Goal: Share content

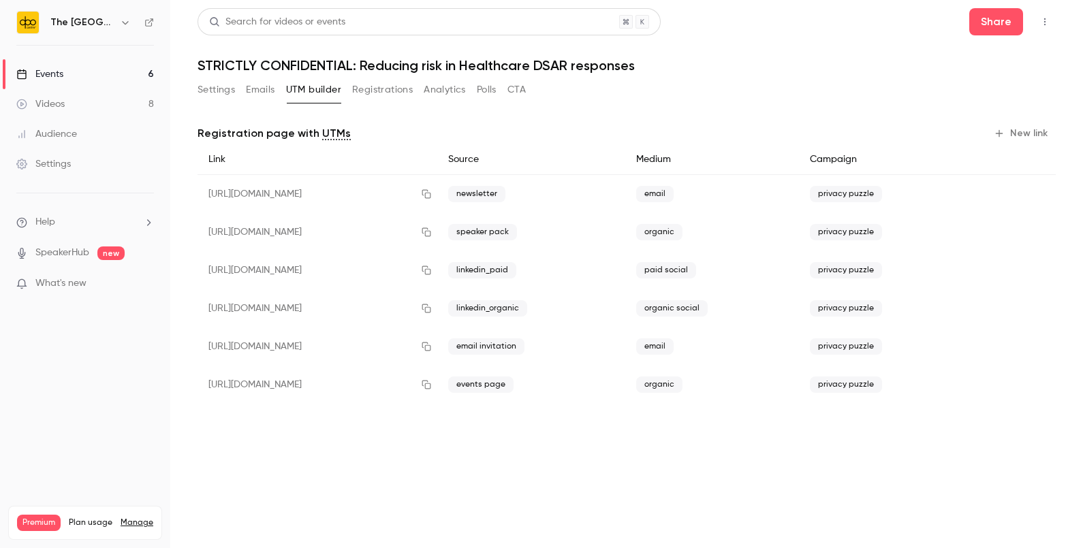
click at [127, 75] on link "Events 6" at bounding box center [85, 74] width 170 height 30
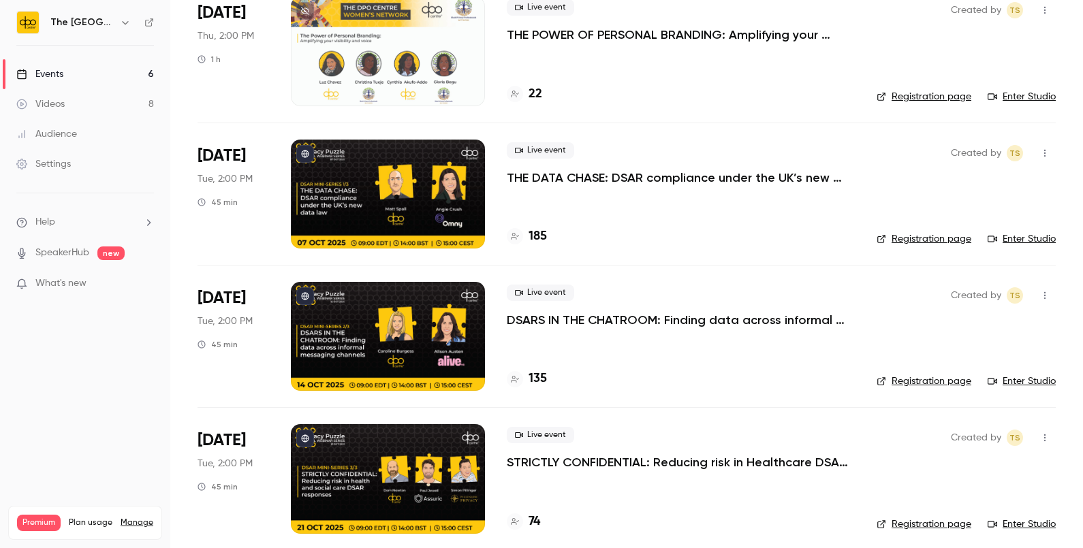
scroll to position [242, 0]
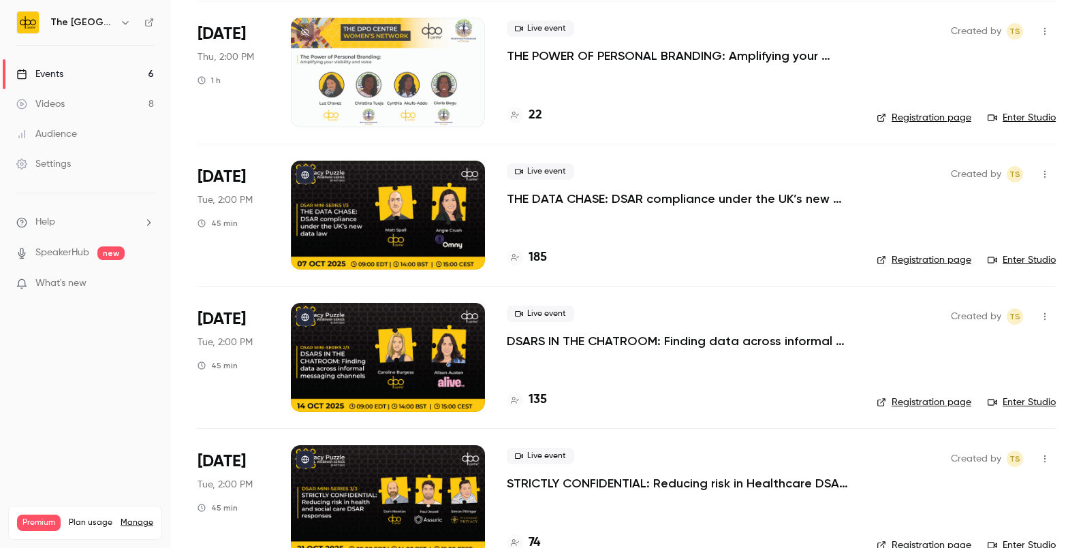
click at [571, 63] on p "THE POWER OF PERSONAL BRANDING: Amplifying your visibility invoice" at bounding box center [681, 56] width 348 height 16
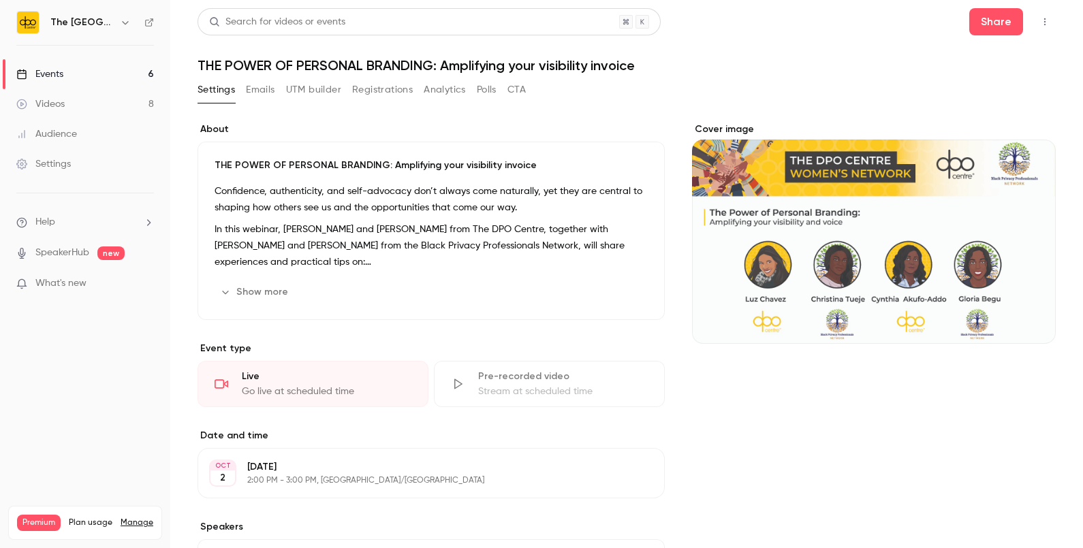
click at [370, 92] on button "Registrations" at bounding box center [382, 90] width 61 height 22
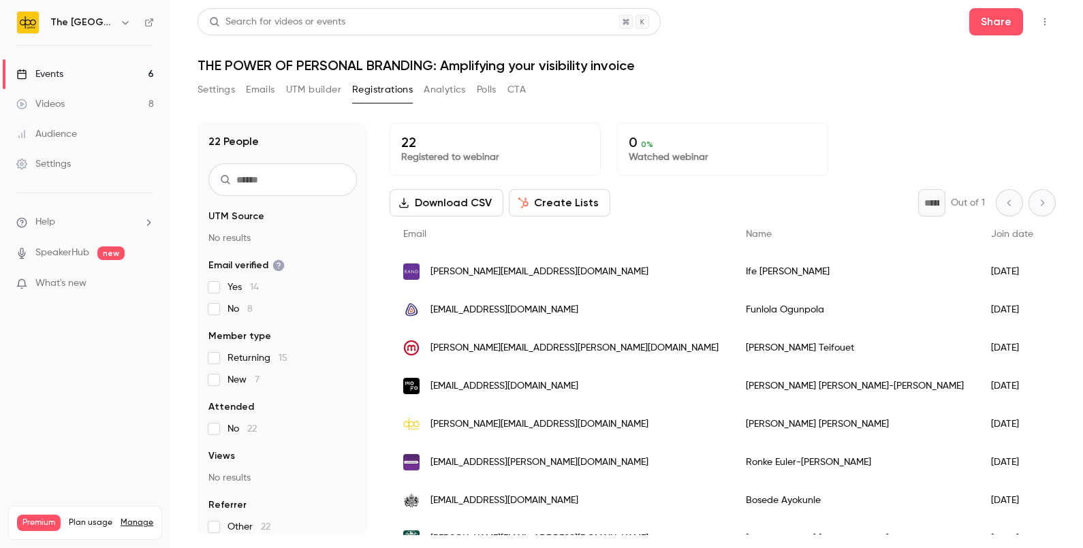
click at [98, 79] on link "Events 6" at bounding box center [85, 74] width 170 height 30
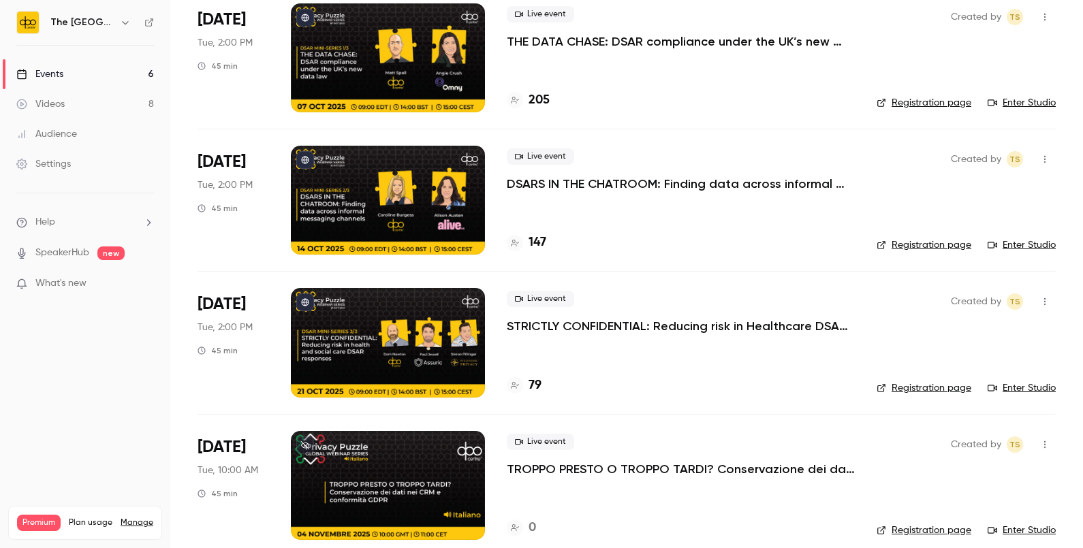
scroll to position [415, 0]
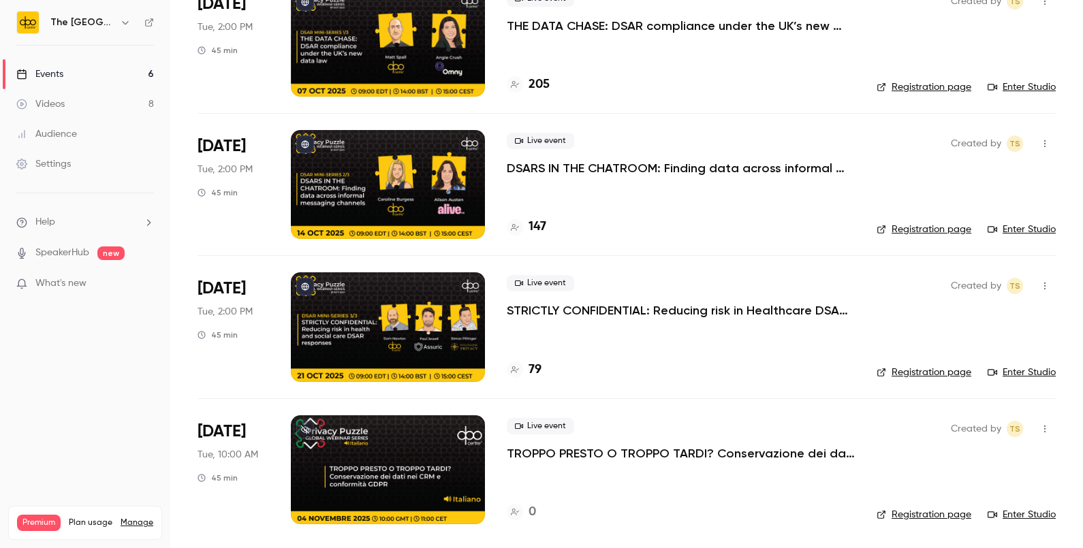
click at [667, 443] on div "Live event TROPPO PRESTO O TROPPO TARDI? Conservazione dei dati nei CRM e confo…" at bounding box center [681, 440] width 348 height 44
click at [649, 451] on p "TROPPO PRESTO O TROPPO TARDI? Conservazione dei dati nei CRM e conformità GDPR" at bounding box center [681, 453] width 348 height 16
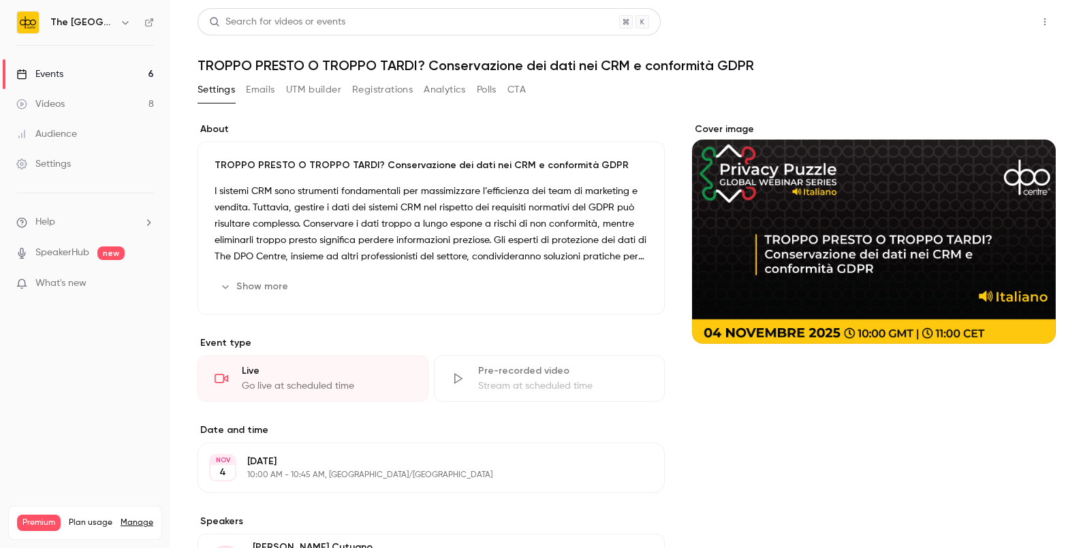
click at [989, 28] on button "Share" at bounding box center [996, 21] width 54 height 27
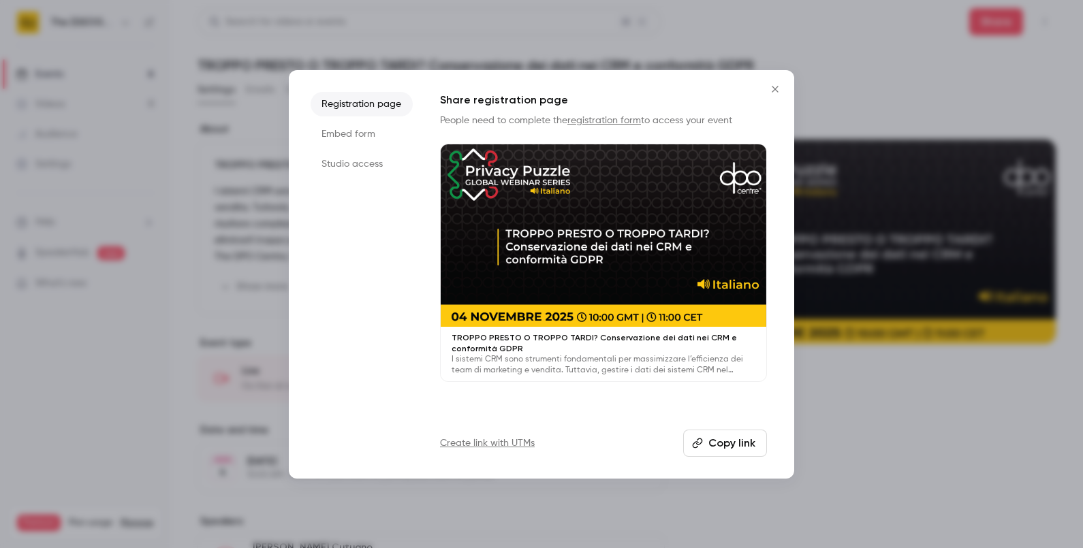
click at [387, 166] on li "Studio access" at bounding box center [361, 164] width 102 height 25
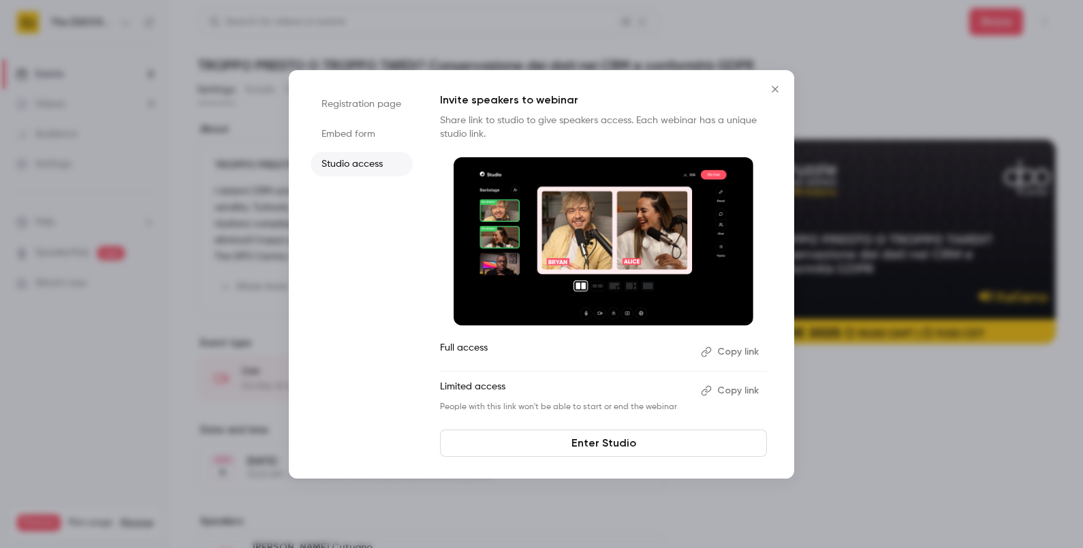
click at [748, 395] on button "Copy link" at bounding box center [730, 391] width 71 height 22
